Goal: Task Accomplishment & Management: Complete application form

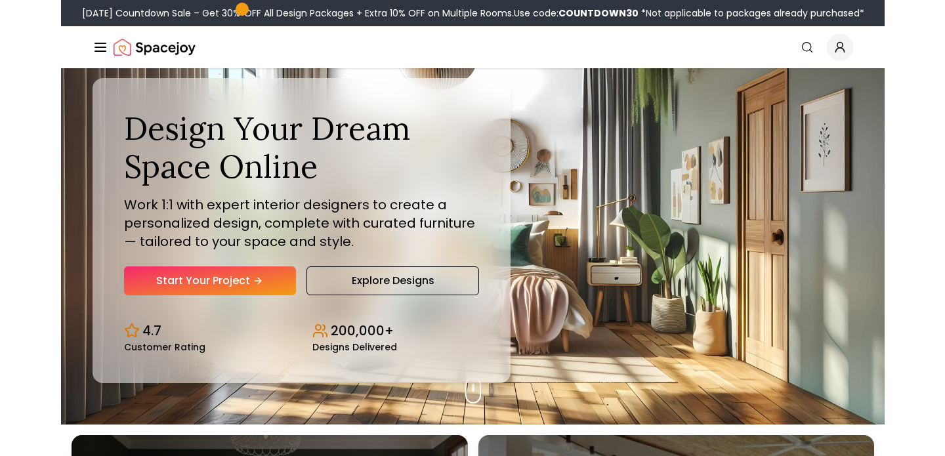
scroll to position [33, 0]
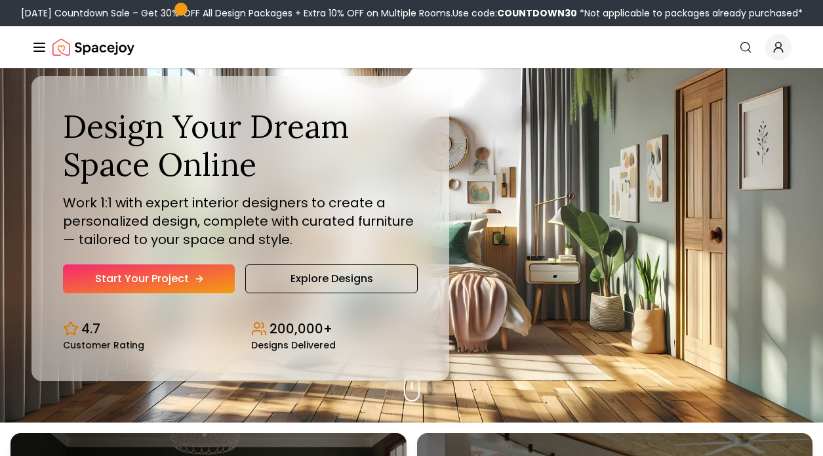
click at [199, 285] on link "Start Your Project" at bounding box center [149, 278] width 172 height 29
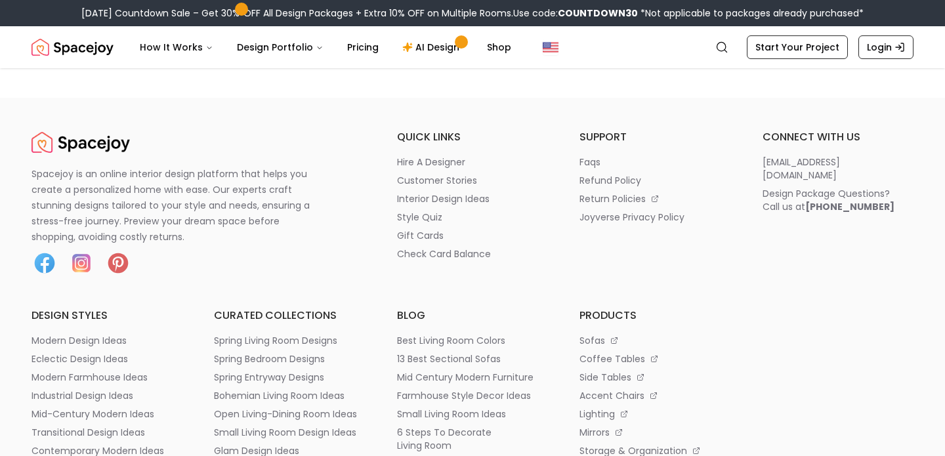
scroll to position [6704, 0]
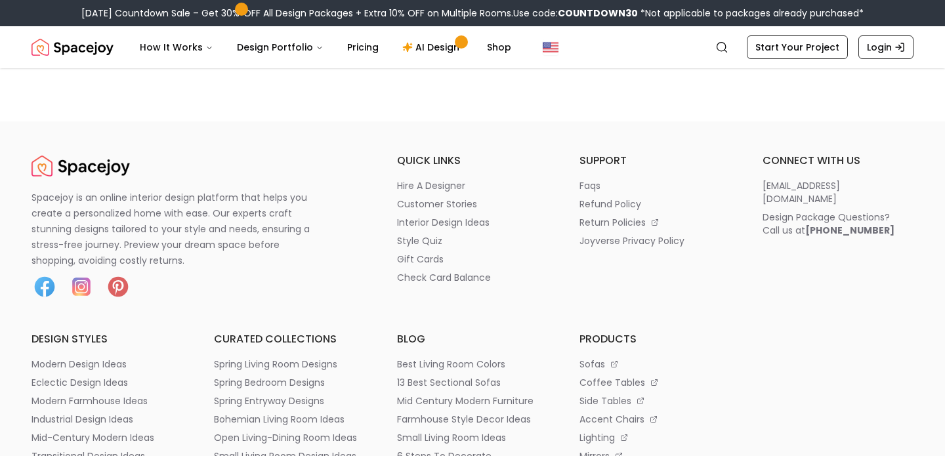
click at [47, 169] on img "Spacejoy" at bounding box center [80, 166] width 98 height 26
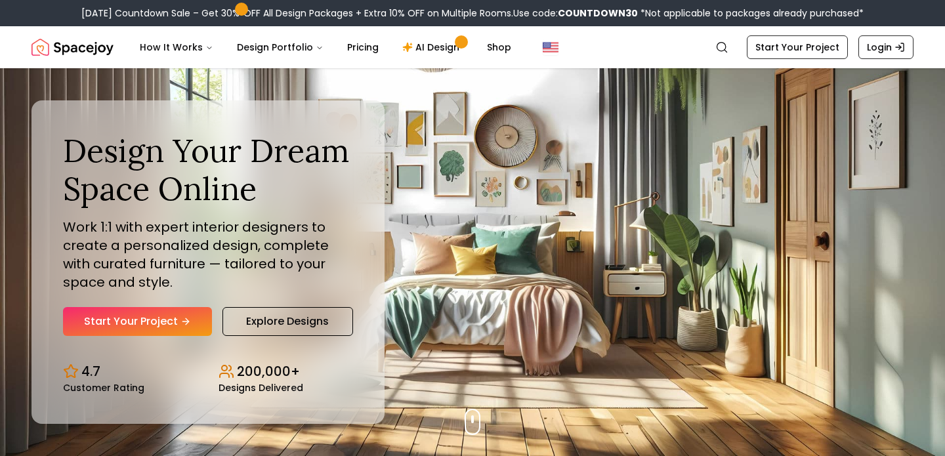
click at [83, 47] on img "Spacejoy" at bounding box center [72, 47] width 82 height 26
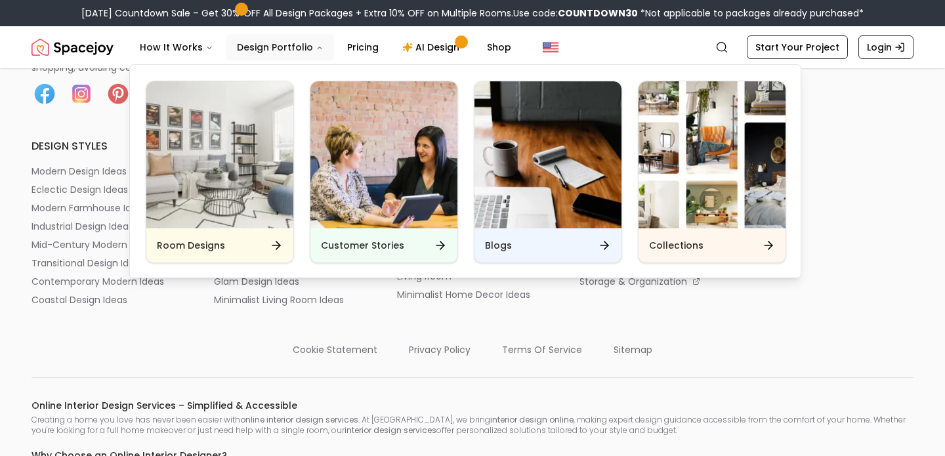
scroll to position [6897, 0]
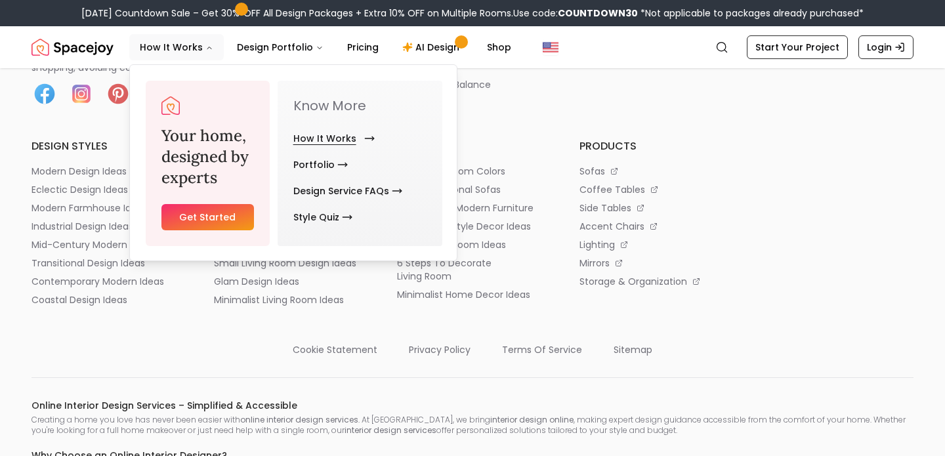
click at [337, 143] on link "How It Works" at bounding box center [331, 138] width 76 height 26
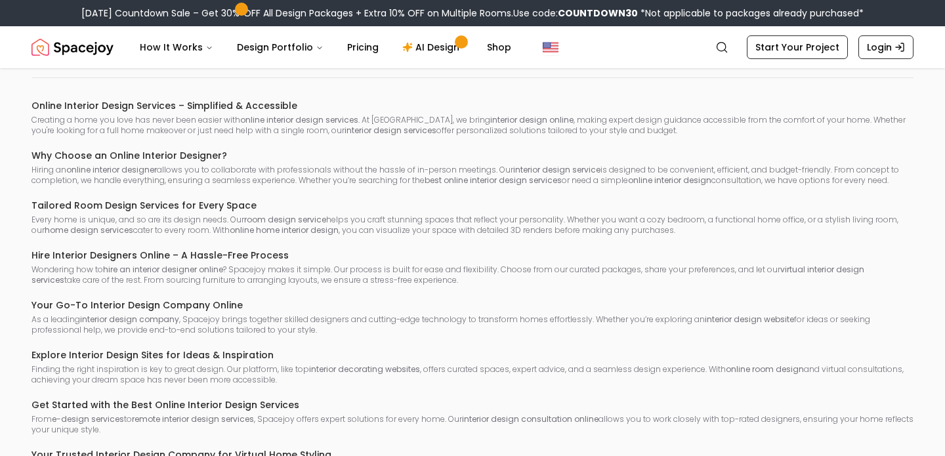
scroll to position [4117, 0]
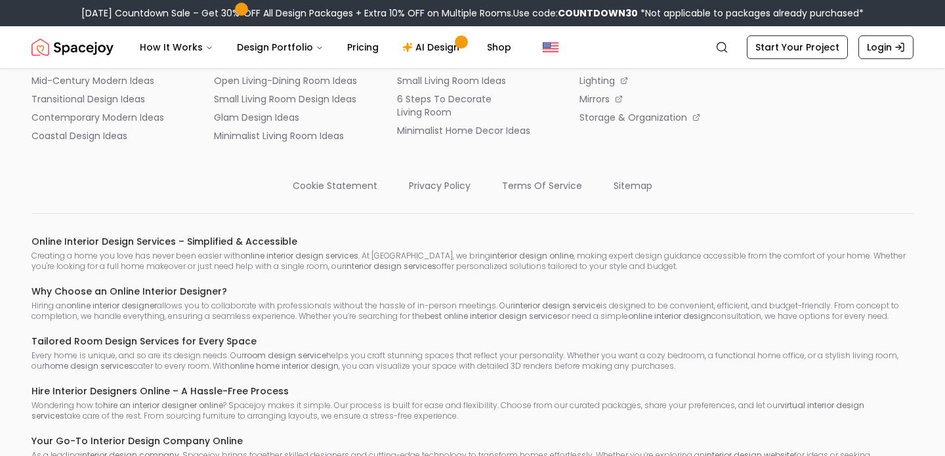
click at [106, 56] on img "Spacejoy" at bounding box center [72, 47] width 82 height 26
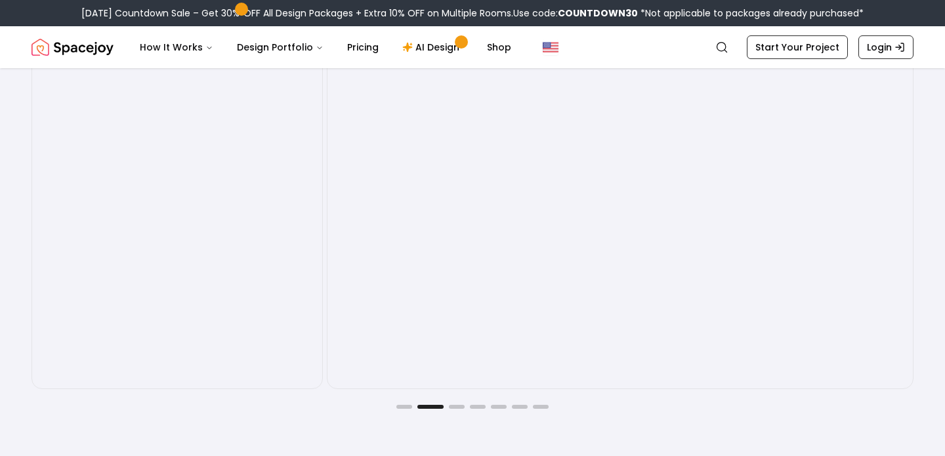
scroll to position [2175, 0]
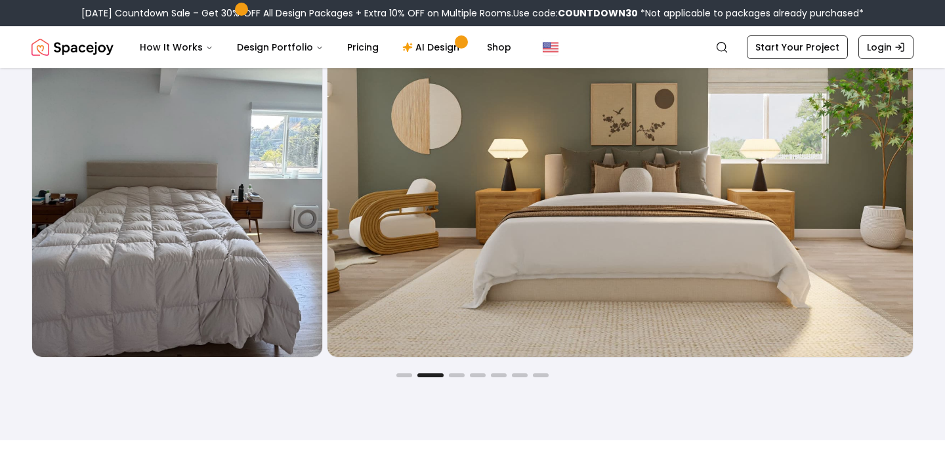
click at [456, 377] on div "Joyful Befores and Afters Before After Before After Before After Before After B…" at bounding box center [472, 147] width 945 height 587
click at [455, 375] on button "Go to slide 3" at bounding box center [457, 375] width 16 height 4
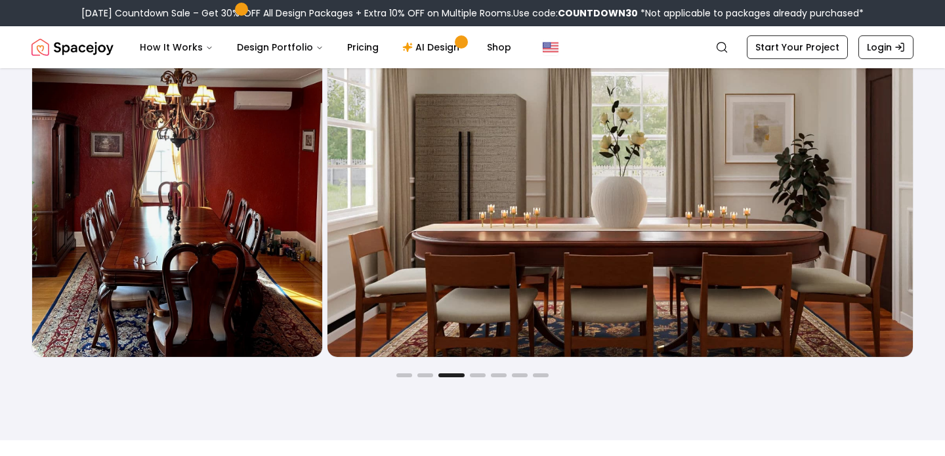
click at [485, 368] on div "Before After Before After Before After Before After Before After Before After B…" at bounding box center [472, 173] width 882 height 408
click at [480, 371] on div "Before After Before After Before After Before After Before After Before After B…" at bounding box center [472, 173] width 882 height 408
click at [477, 375] on button "Go to slide 4" at bounding box center [478, 375] width 16 height 4
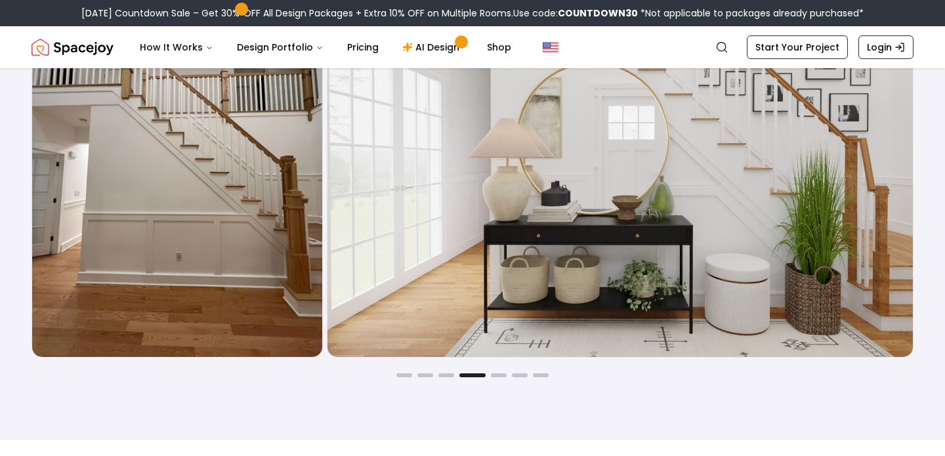
click at [501, 369] on div "Before After Before After Before After Before After Before After Before After B…" at bounding box center [472, 173] width 882 height 408
click at [498, 373] on button "Go to slide 5" at bounding box center [499, 375] width 16 height 4
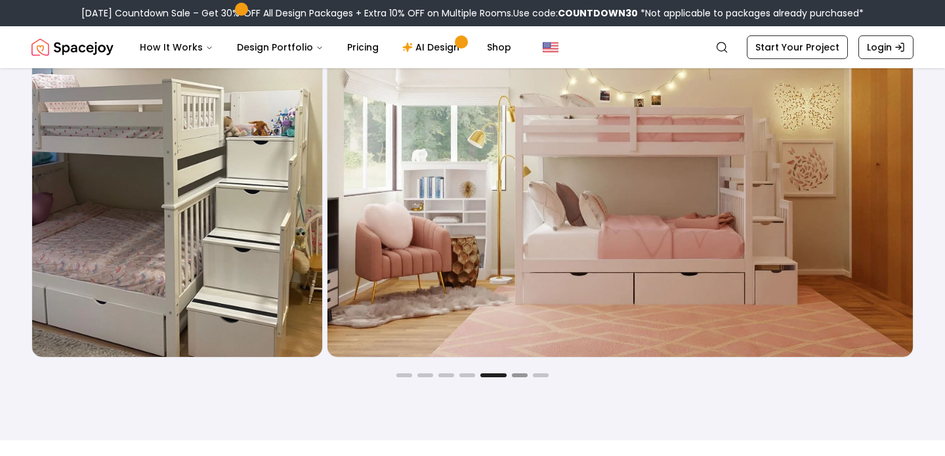
click at [514, 373] on button "Go to slide 6" at bounding box center [520, 375] width 16 height 4
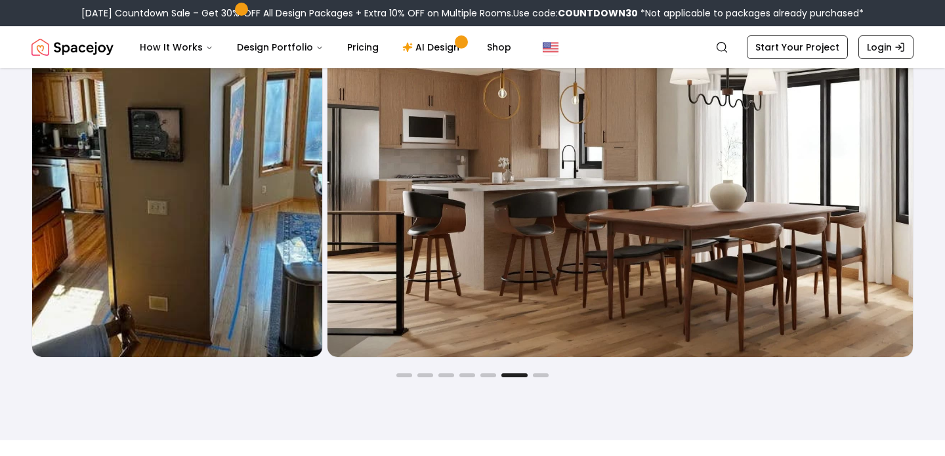
click at [501, 374] on div at bounding box center [472, 375] width 882 height 4
click at [497, 374] on div at bounding box center [472, 375] width 882 height 4
click at [491, 376] on button "Go to slide 5" at bounding box center [488, 375] width 16 height 4
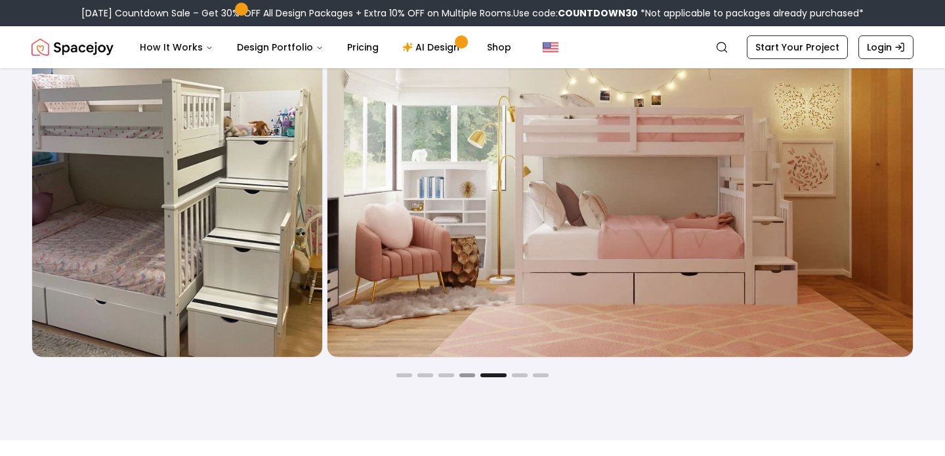
click at [465, 375] on button "Go to slide 4" at bounding box center [467, 375] width 16 height 4
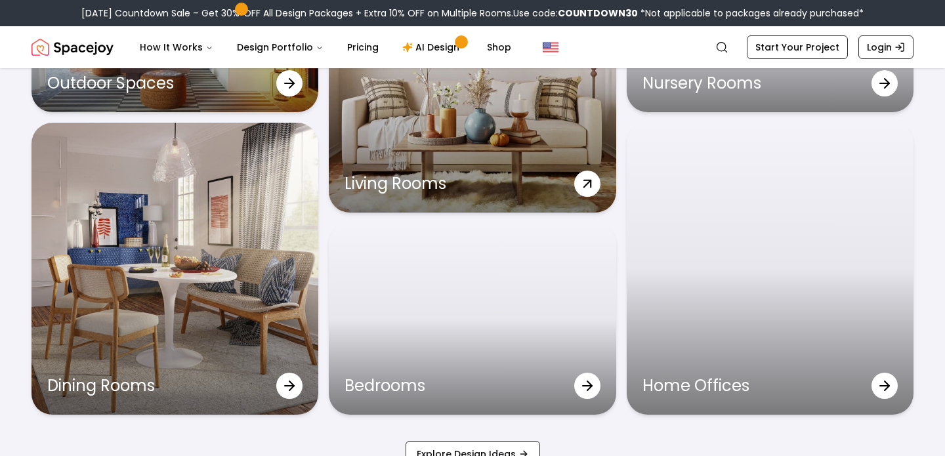
scroll to position [4025, 0]
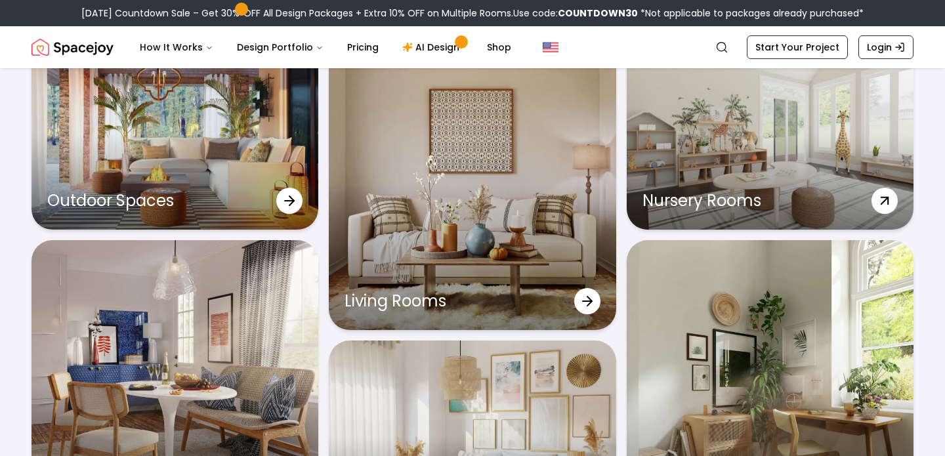
click at [786, 95] on div "Nursery Rooms" at bounding box center [770, 134] width 287 height 192
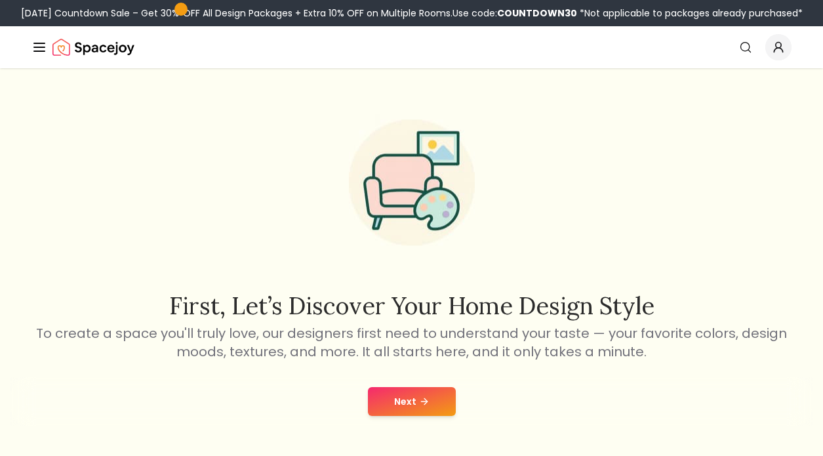
scroll to position [9, 0]
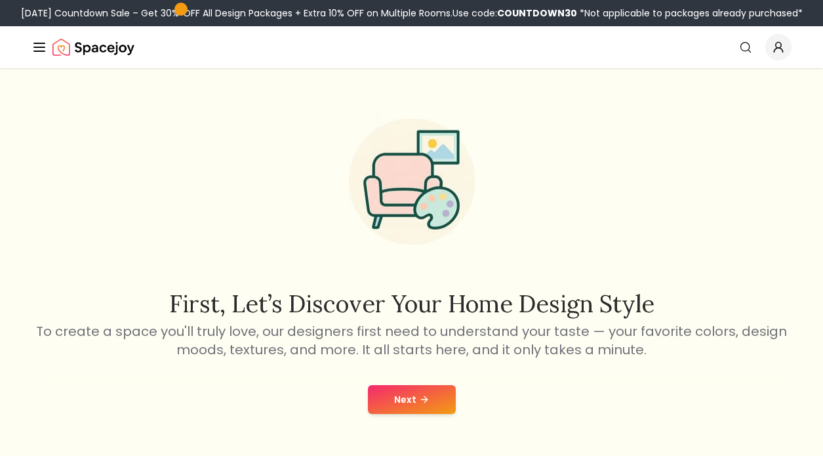
click at [403, 391] on button "Next" at bounding box center [412, 399] width 88 height 29
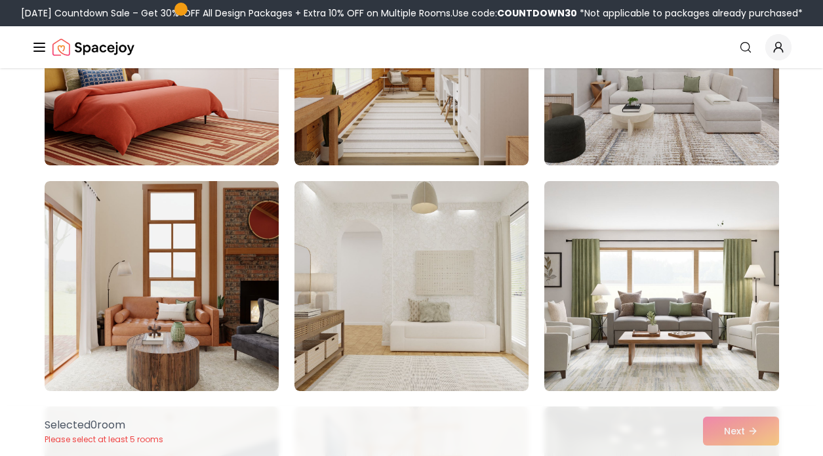
scroll to position [222, 0]
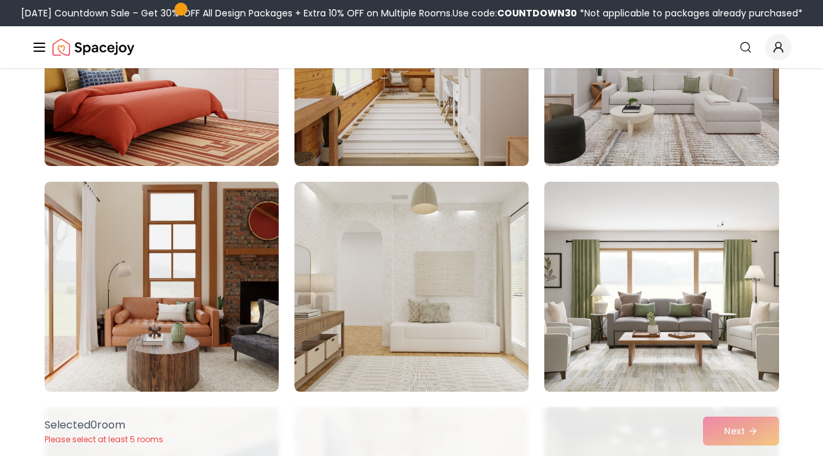
click at [581, 348] on img at bounding box center [662, 287] width 246 height 220
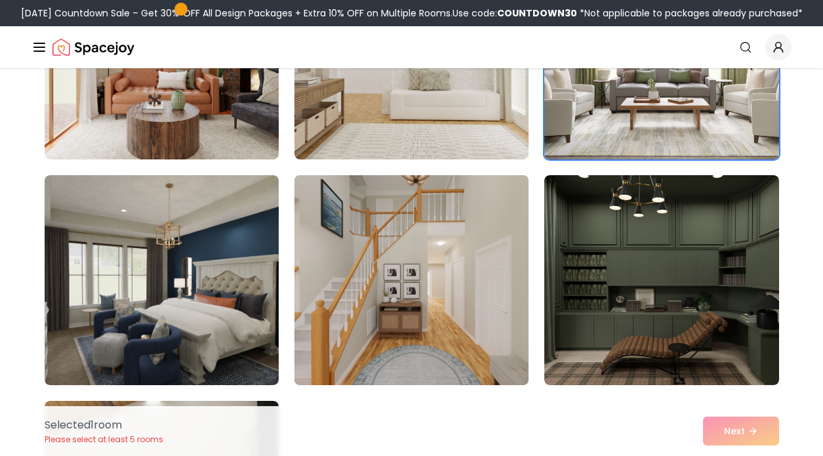
scroll to position [461, 0]
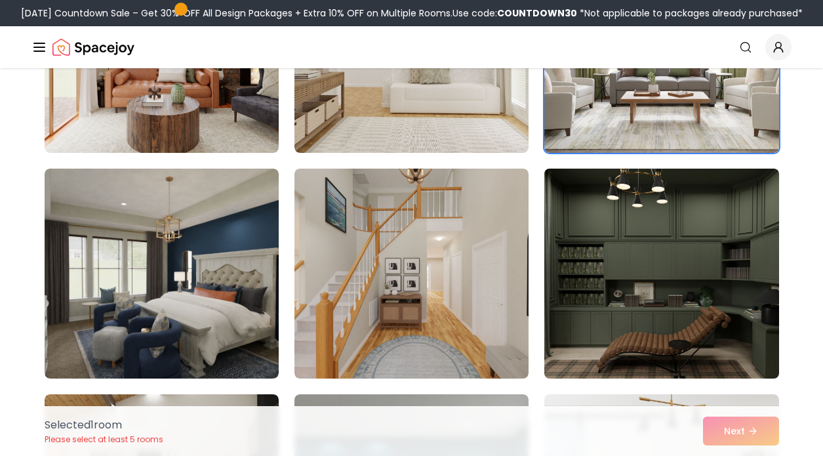
click at [659, 341] on img at bounding box center [662, 273] width 246 height 220
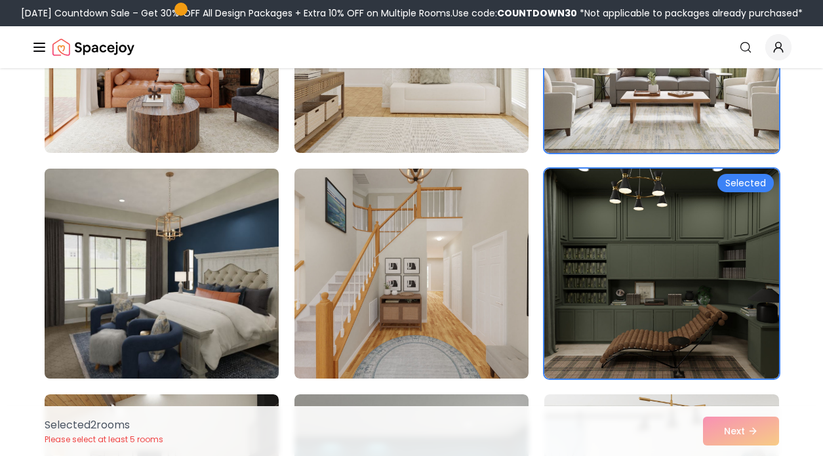
click at [192, 308] on img at bounding box center [162, 273] width 246 height 220
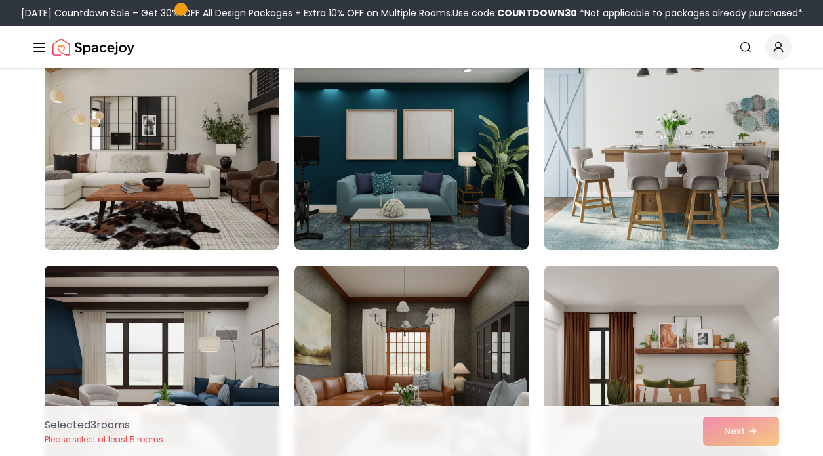
scroll to position [810, 0]
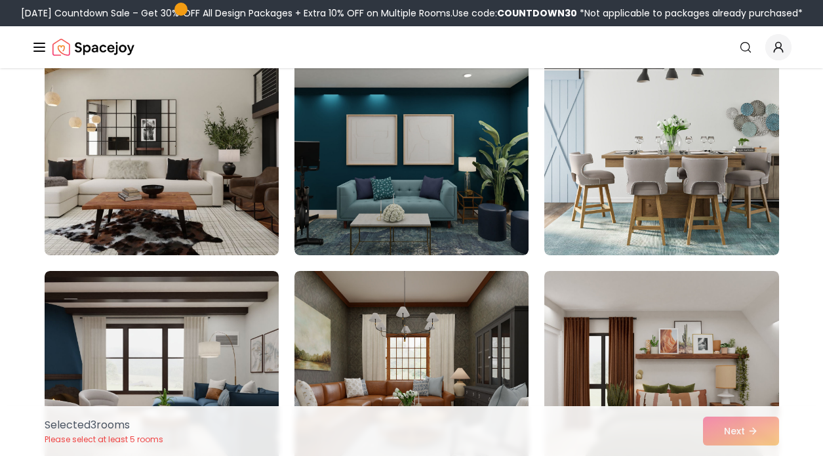
click at [273, 211] on img at bounding box center [162, 150] width 246 height 220
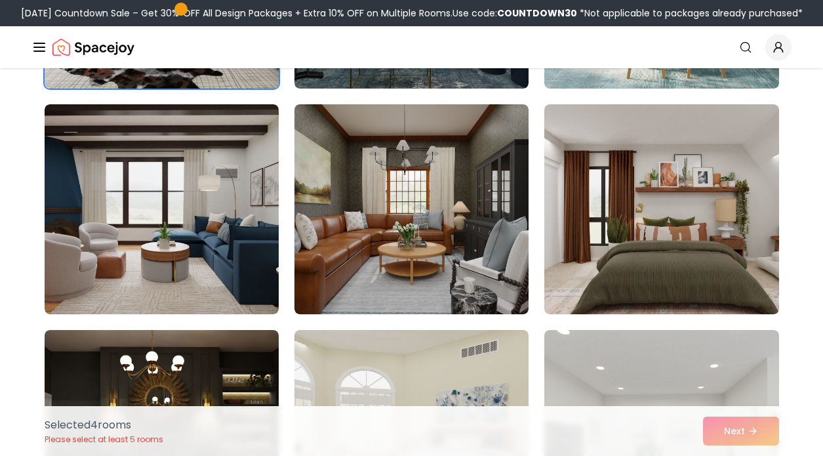
scroll to position [978, 0]
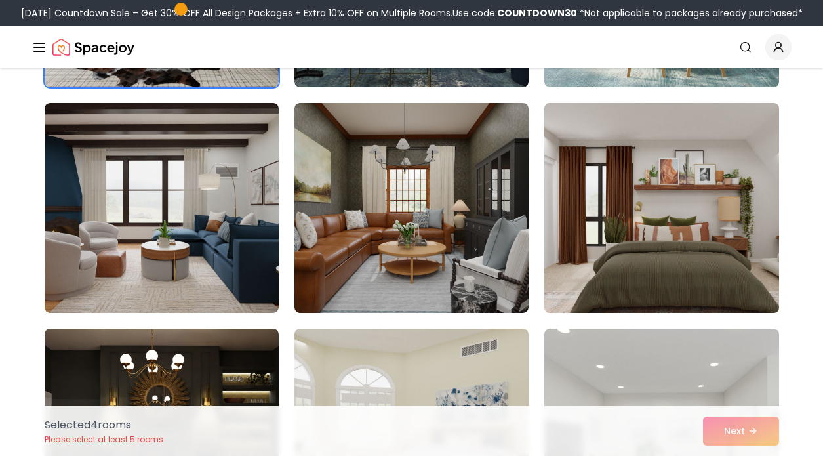
click at [627, 253] on img at bounding box center [662, 208] width 246 height 220
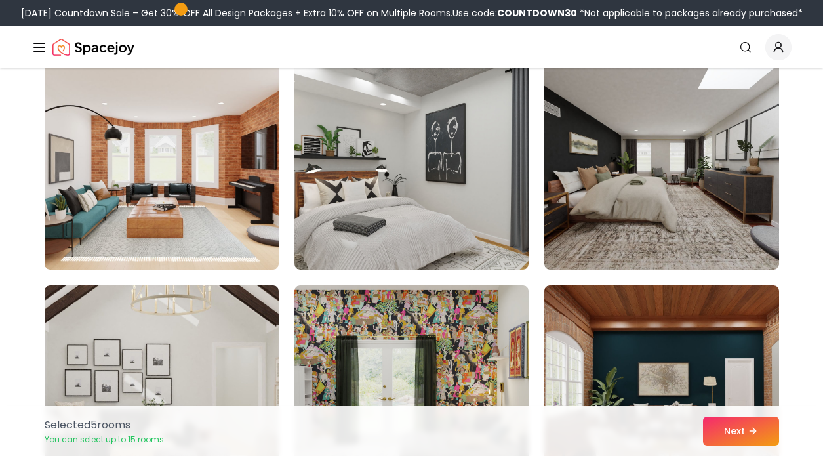
scroll to position [1705, 0]
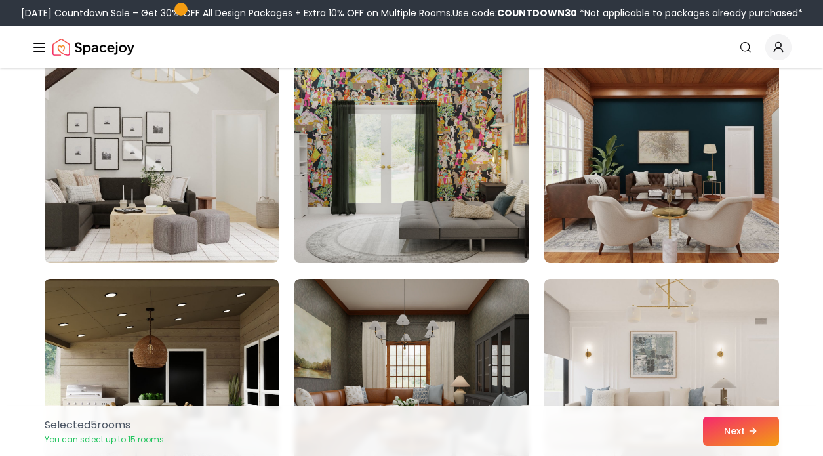
click at [434, 169] on img at bounding box center [412, 158] width 246 height 220
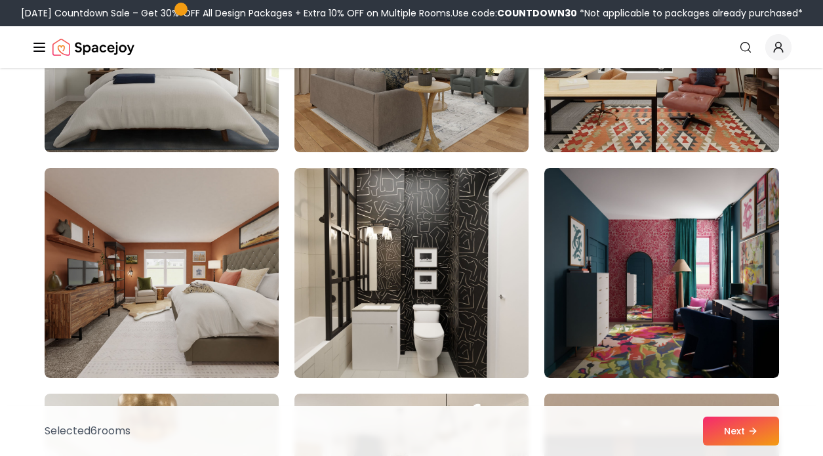
scroll to position [2314, 0]
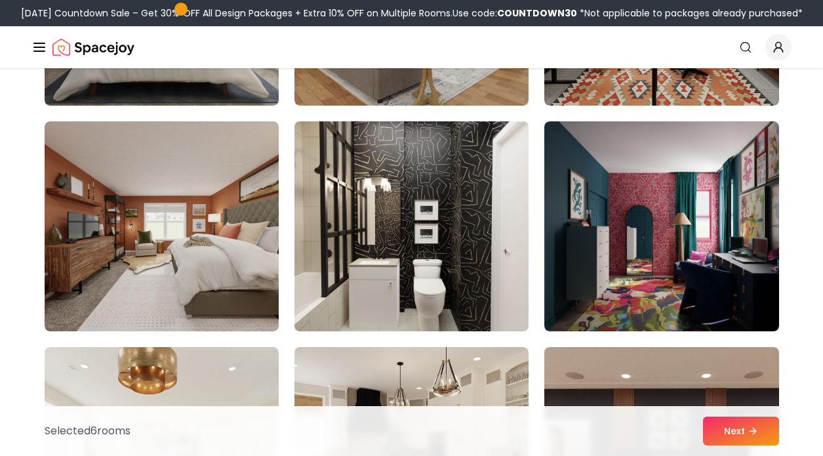
click at [471, 264] on img at bounding box center [412, 226] width 246 height 220
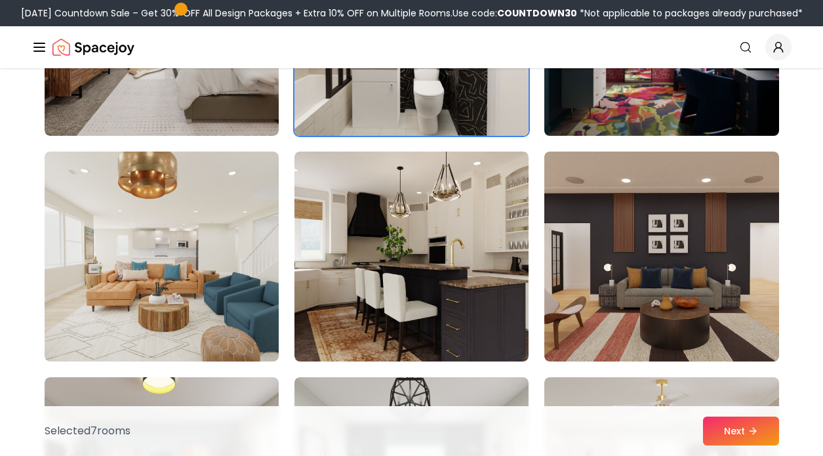
scroll to position [2516, 0]
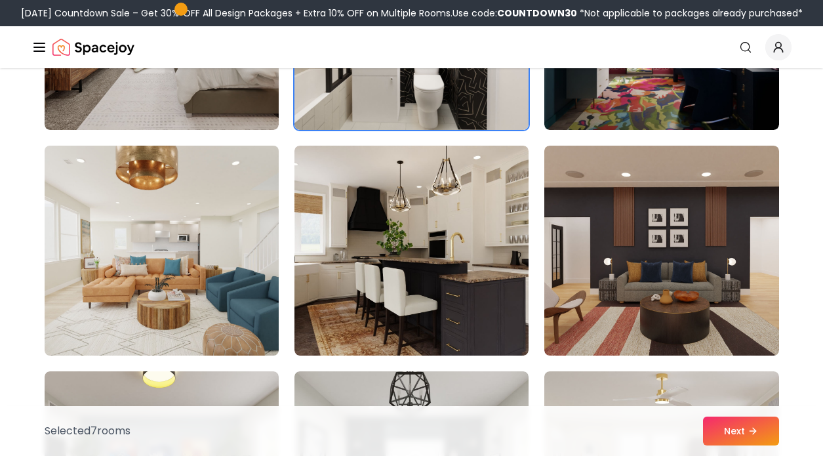
click at [229, 284] on img at bounding box center [162, 250] width 246 height 220
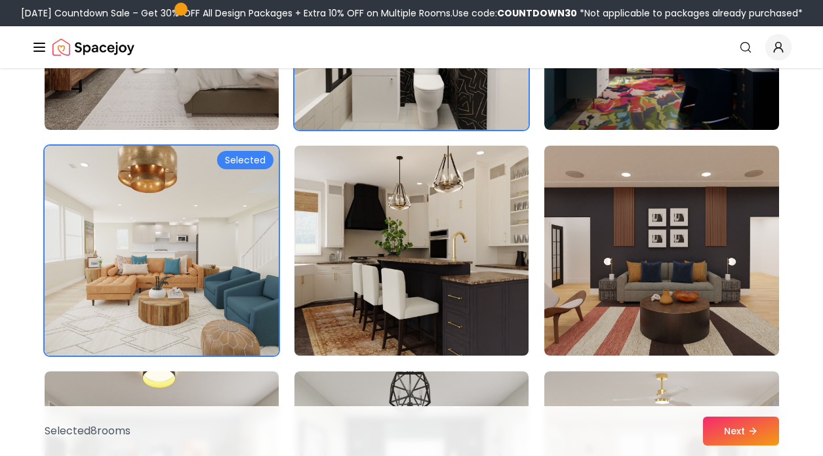
click at [456, 280] on img at bounding box center [412, 250] width 246 height 220
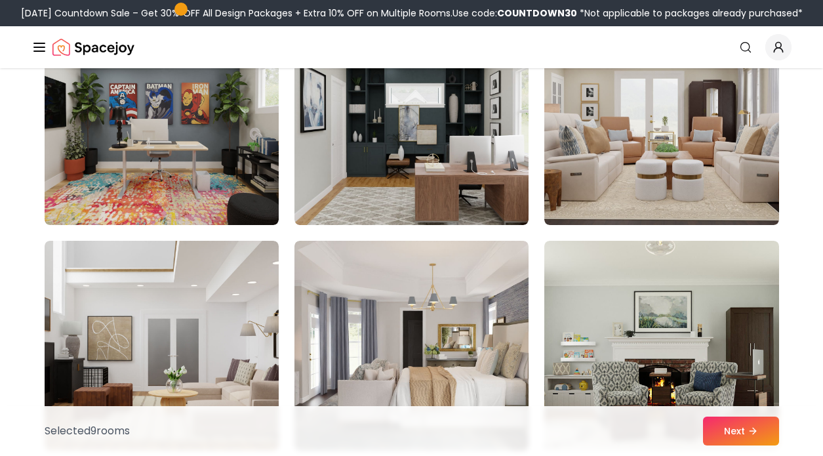
scroll to position [2866, 0]
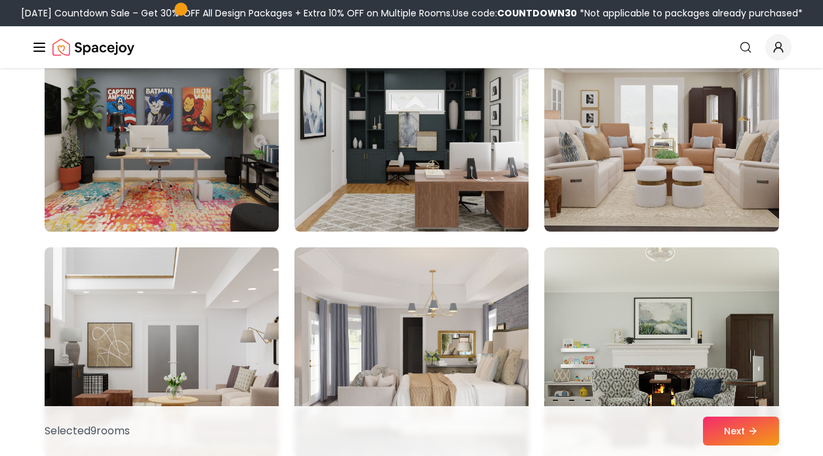
click at [237, 213] on img at bounding box center [162, 126] width 246 height 220
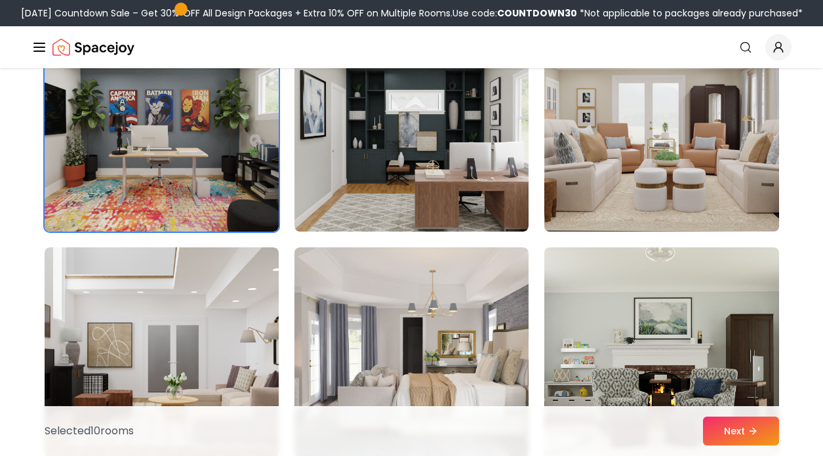
click at [678, 202] on img at bounding box center [662, 126] width 246 height 220
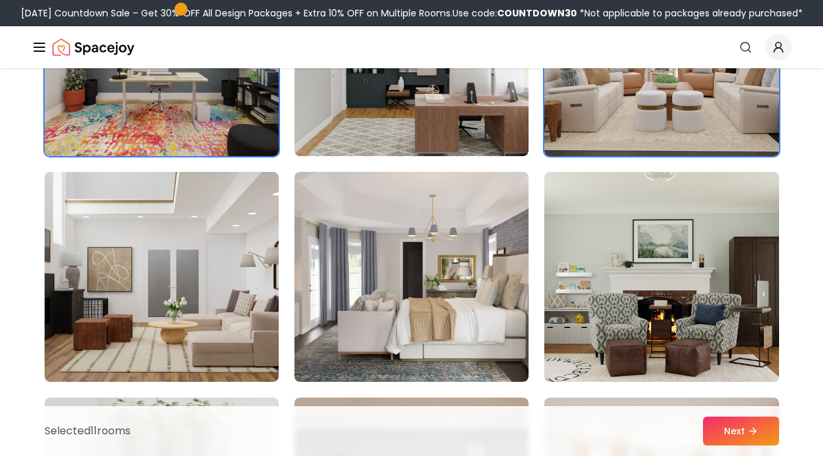
scroll to position [3110, 0]
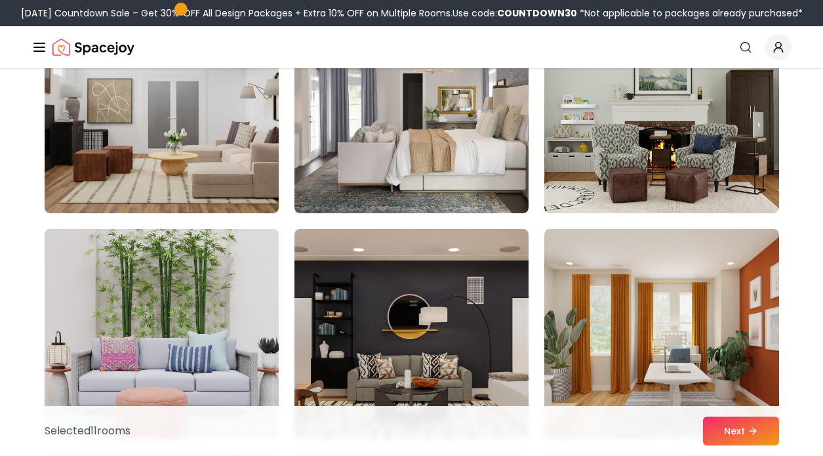
click at [157, 342] on img at bounding box center [162, 334] width 246 height 220
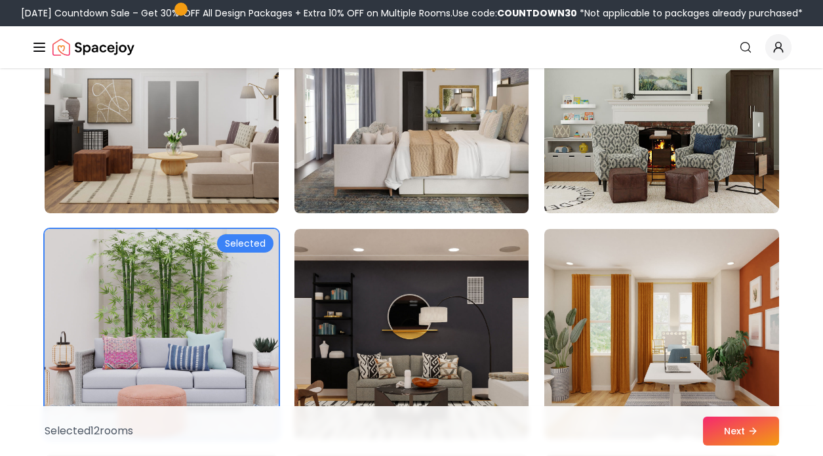
click at [443, 151] on img at bounding box center [412, 108] width 246 height 220
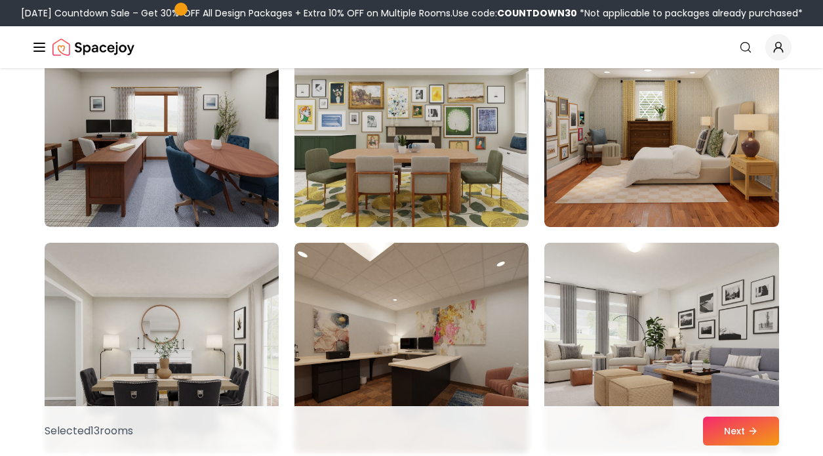
scroll to position [3541, 0]
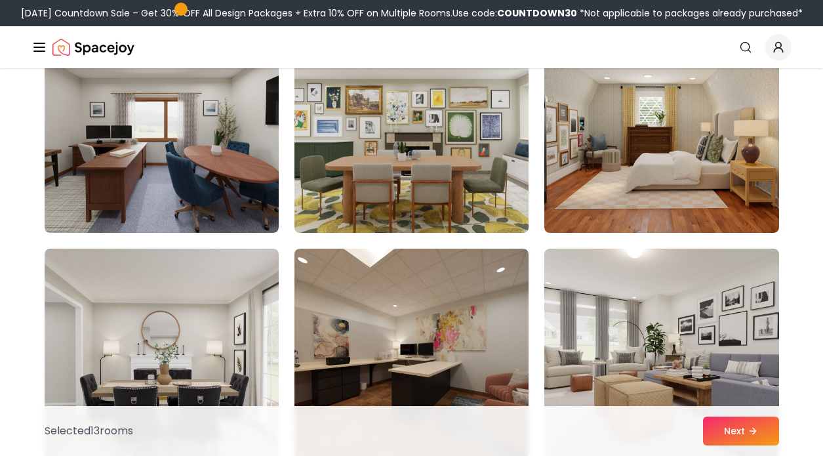
click at [474, 202] on img at bounding box center [412, 128] width 246 height 220
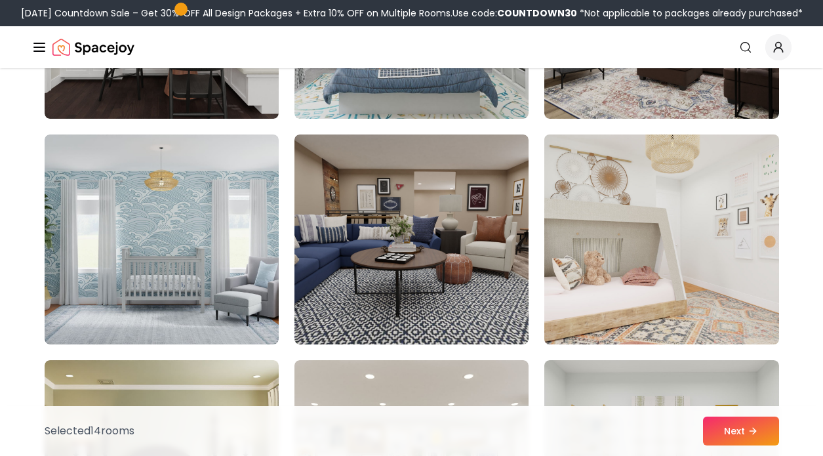
click at [641, 271] on img at bounding box center [662, 239] width 246 height 220
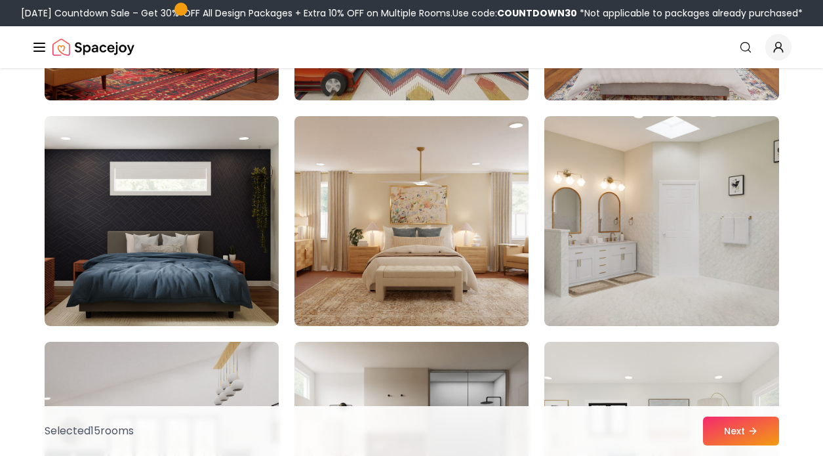
scroll to position [5631, 0]
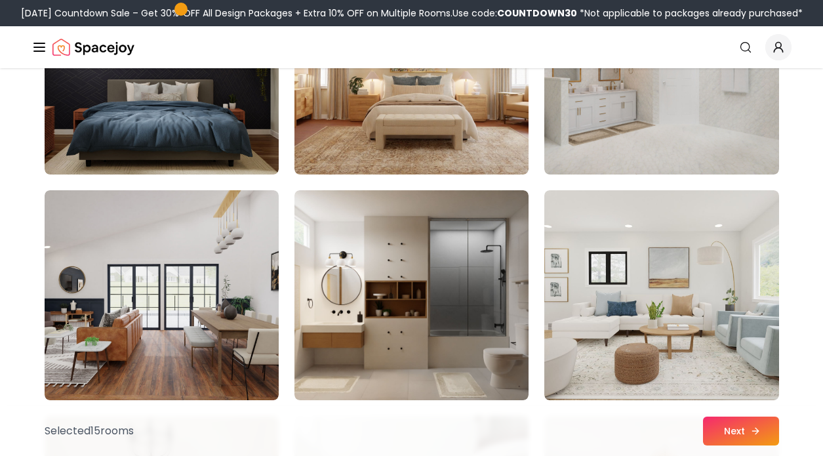
click at [733, 426] on button "Next" at bounding box center [741, 431] width 76 height 29
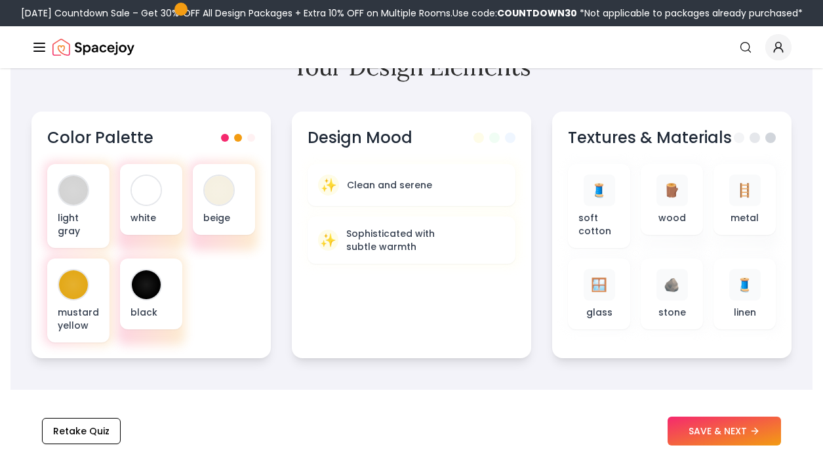
scroll to position [448, 0]
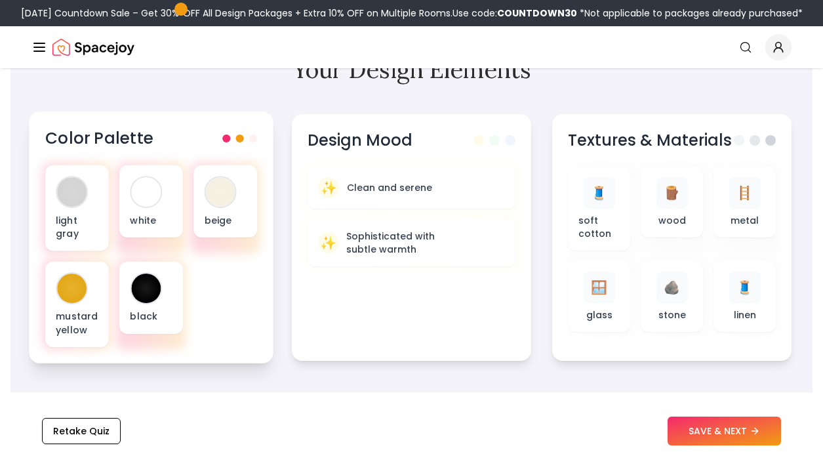
click at [230, 139] on div at bounding box center [239, 139] width 35 height 8
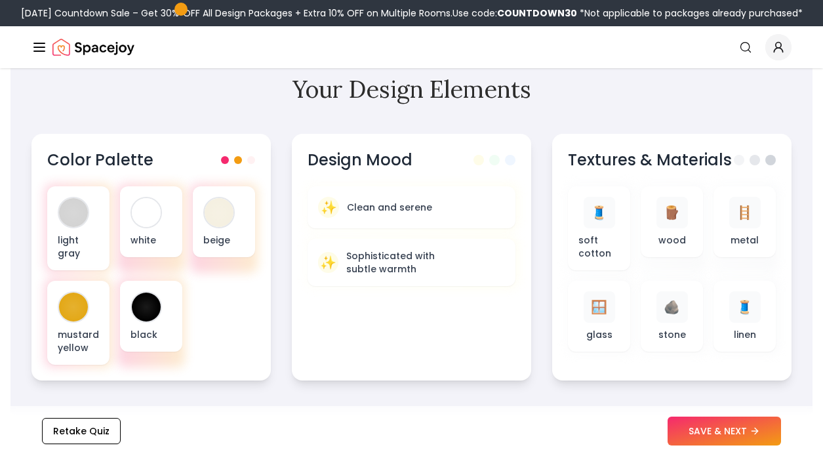
scroll to position [442, 0]
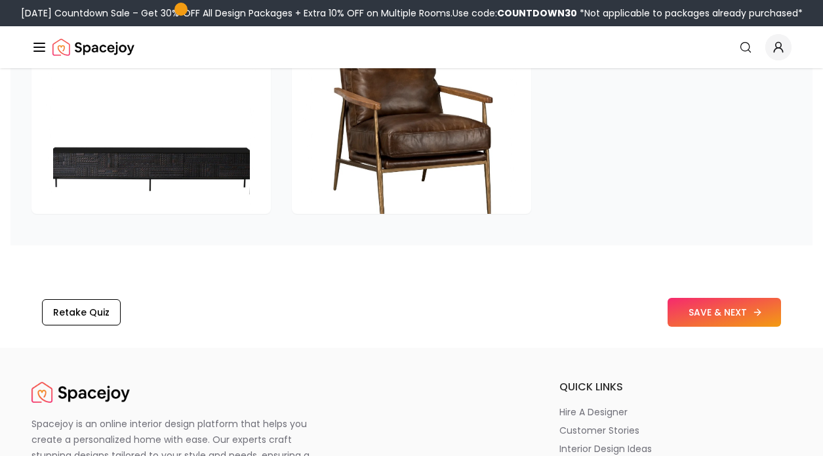
click at [698, 323] on button "SAVE & NEXT" at bounding box center [725, 312] width 114 height 29
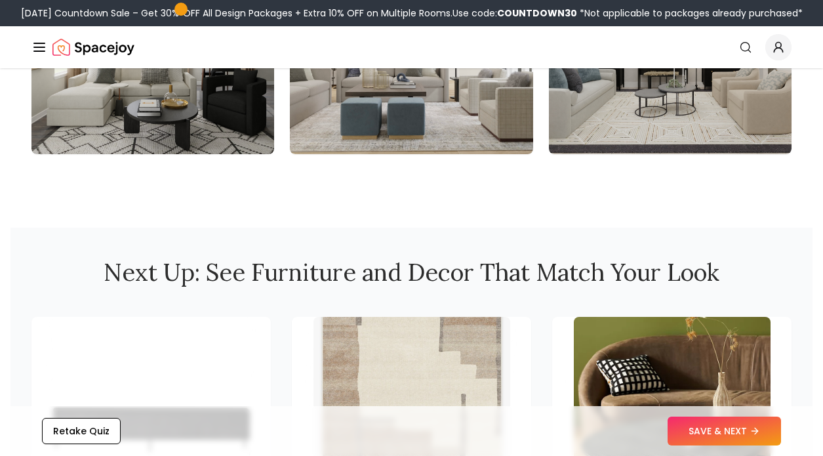
scroll to position [1617, 0]
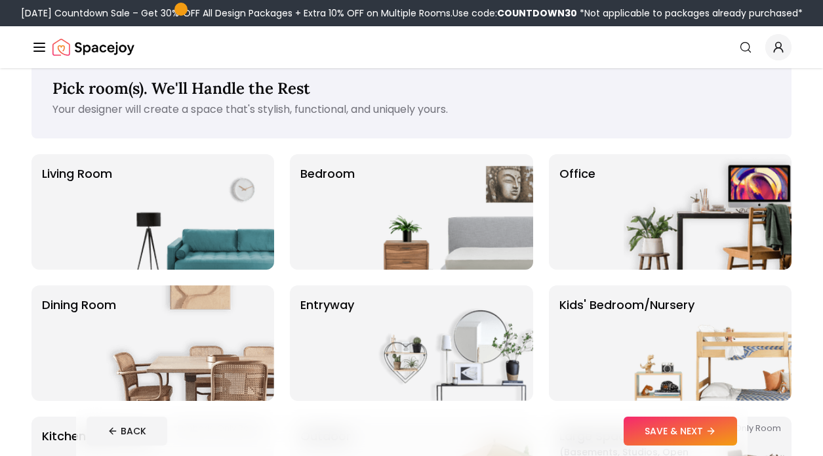
scroll to position [30, 0]
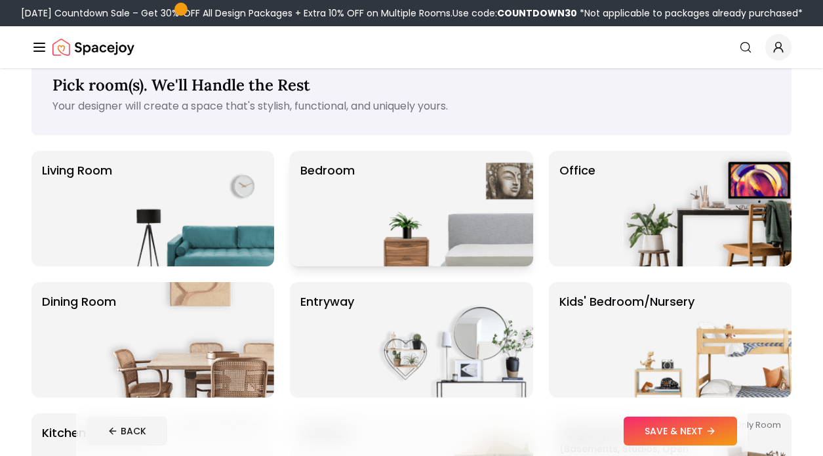
click at [431, 232] on img at bounding box center [449, 208] width 168 height 115
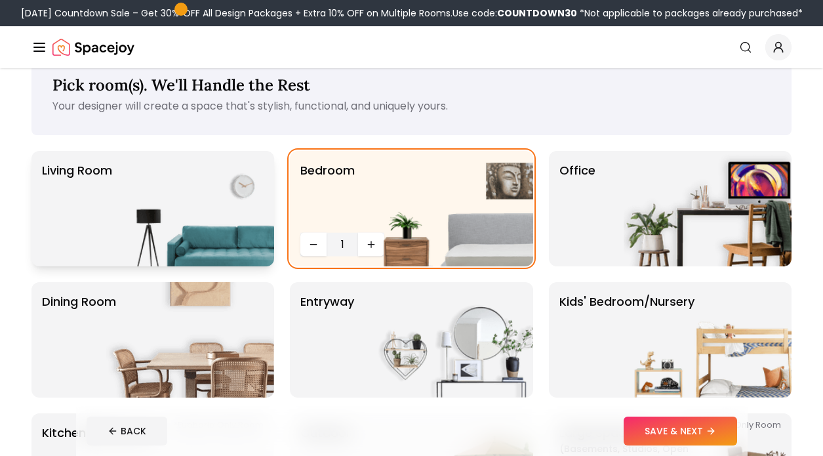
click at [188, 234] on img at bounding box center [190, 208] width 168 height 115
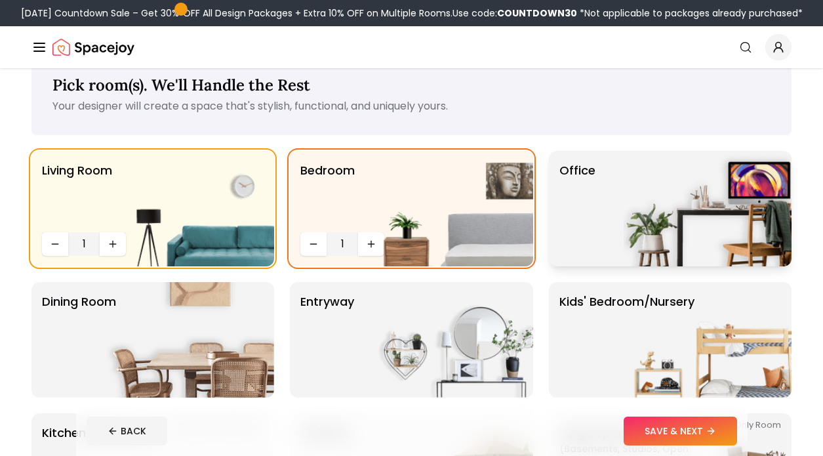
click at [661, 219] on img at bounding box center [708, 208] width 168 height 115
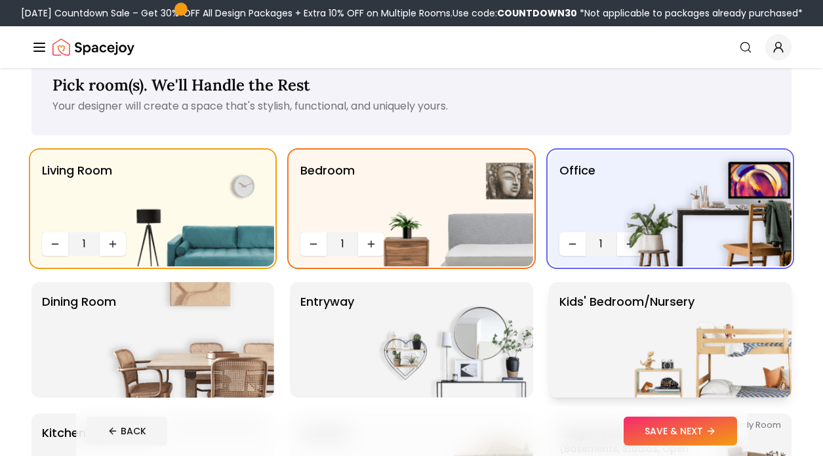
scroll to position [193, 0]
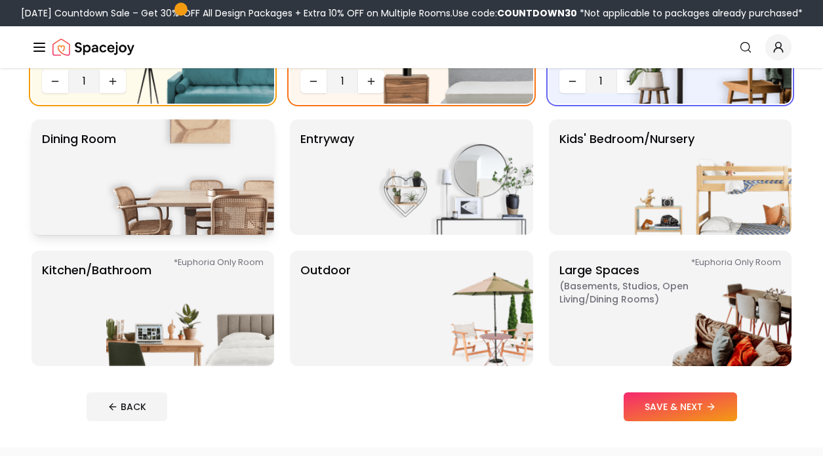
click at [156, 178] on img at bounding box center [190, 176] width 168 height 115
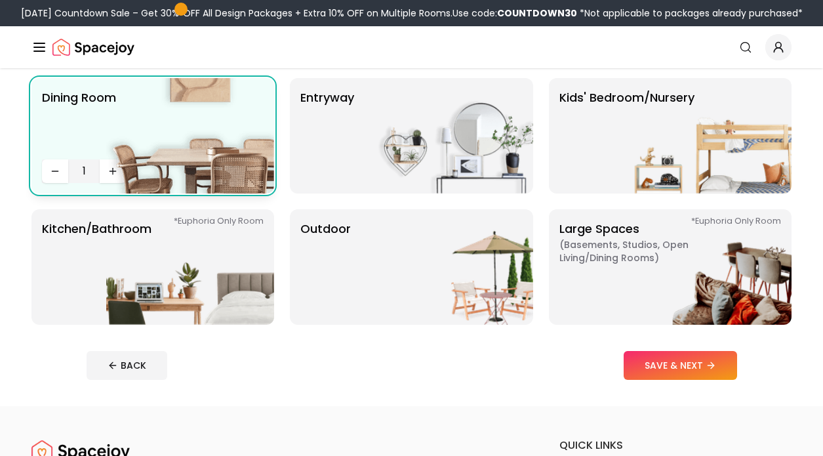
scroll to position [236, 0]
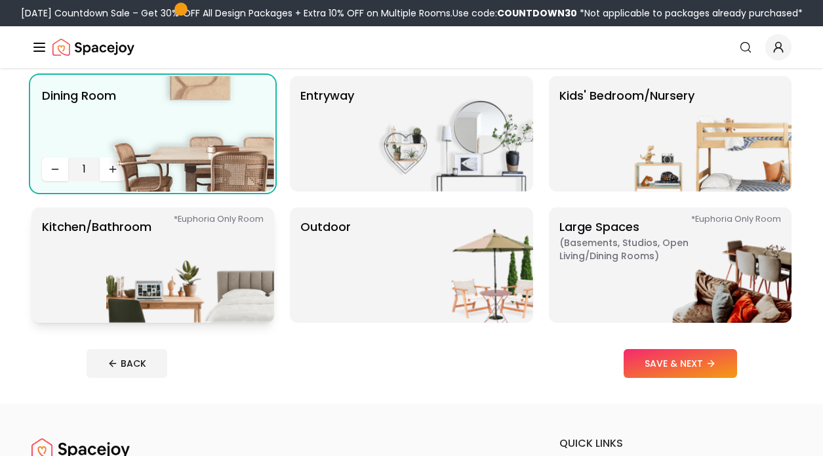
click at [214, 271] on img at bounding box center [190, 264] width 168 height 115
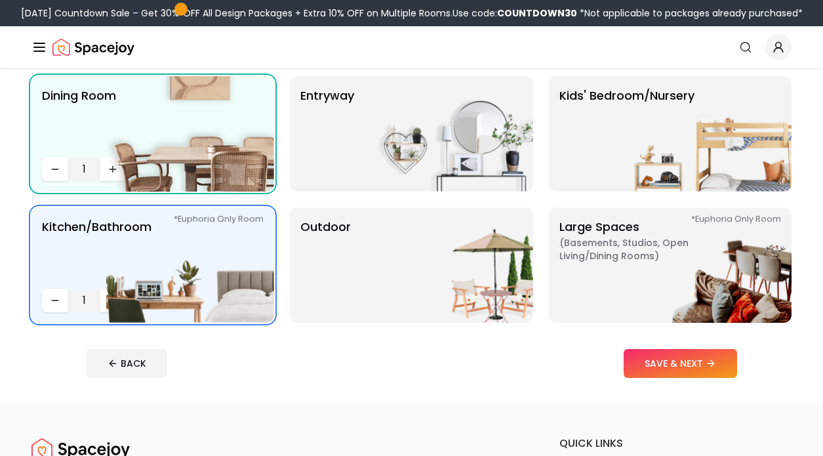
click at [669, 385] on footer "BACK SAVE & NEXT" at bounding box center [412, 364] width 672 height 50
click at [668, 365] on button "SAVE & NEXT" at bounding box center [681, 363] width 114 height 29
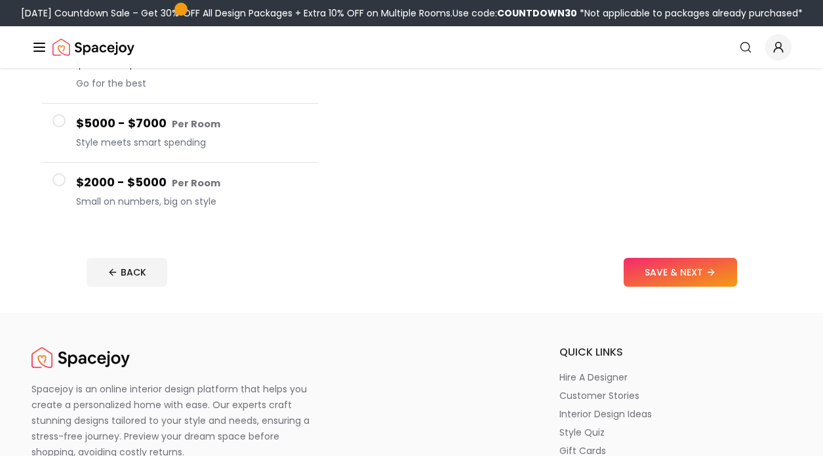
scroll to position [311, 0]
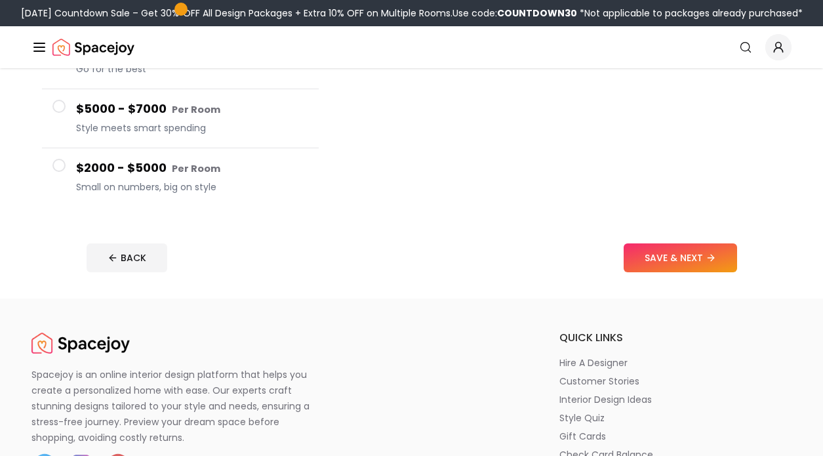
click at [39, 53] on icon "Global" at bounding box center [39, 47] width 16 height 16
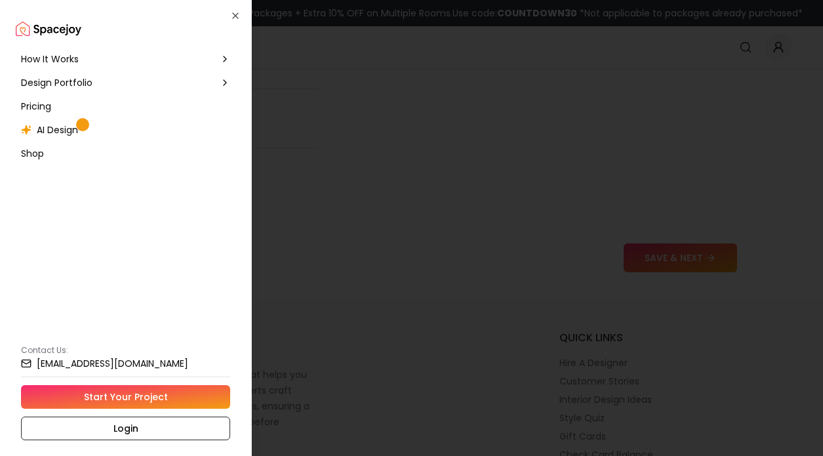
click at [117, 59] on div "How It Works" at bounding box center [126, 59] width 220 height 24
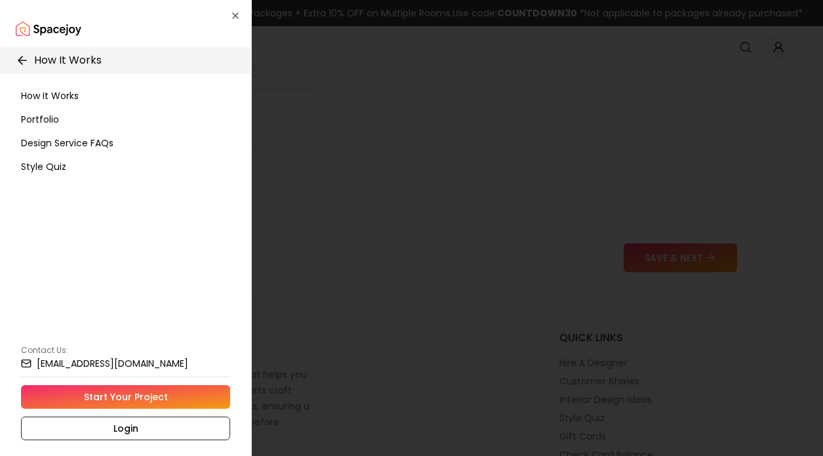
click at [28, 51] on div "How It Works" at bounding box center [126, 60] width 272 height 26
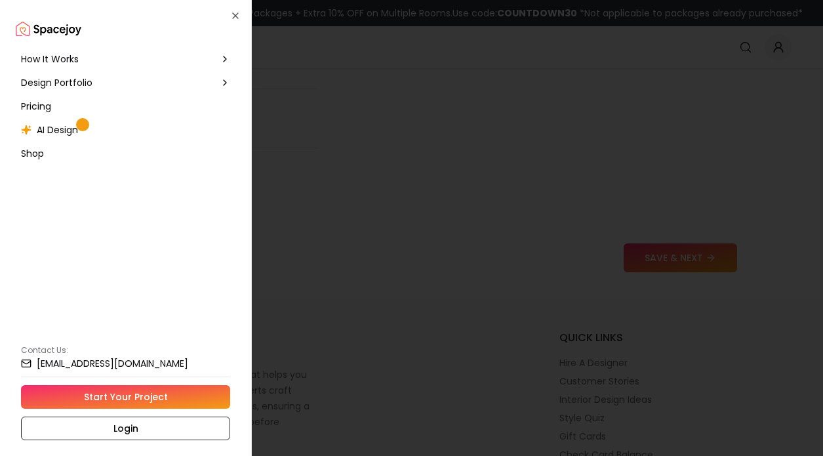
click at [90, 85] on span "Design Portfolio" at bounding box center [57, 82] width 72 height 13
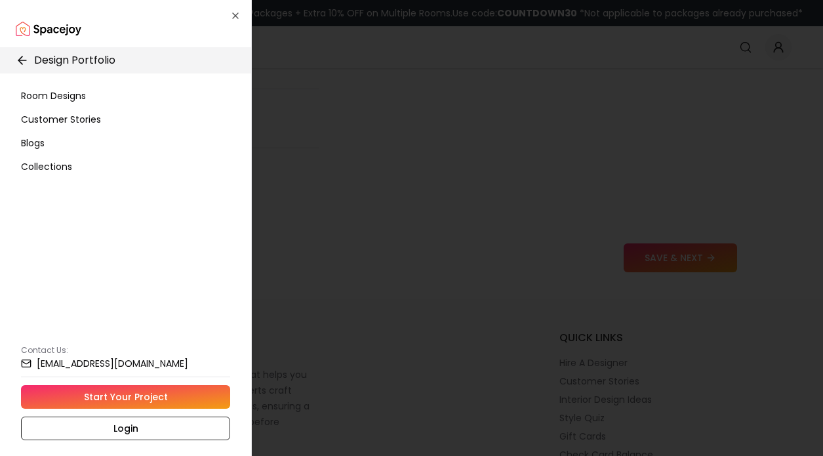
click at [87, 98] on div "Room Designs" at bounding box center [126, 96] width 220 height 24
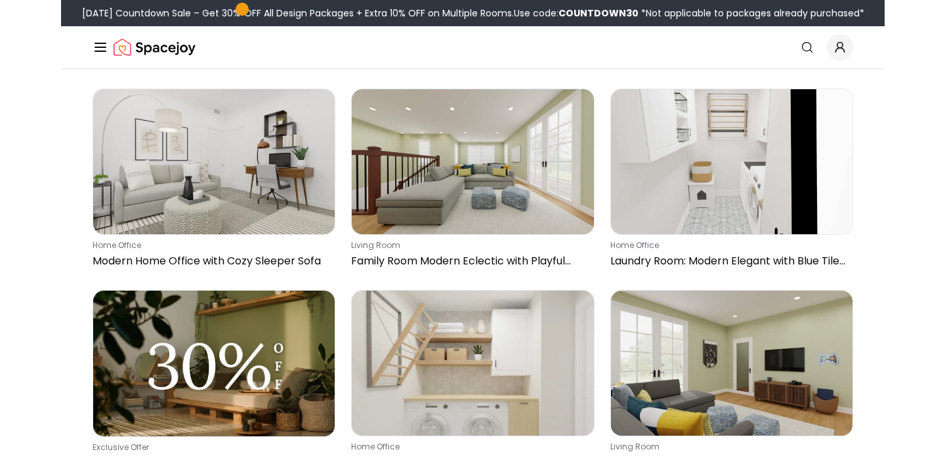
scroll to position [459, 0]
